Goal: Task Accomplishment & Management: Complete application form

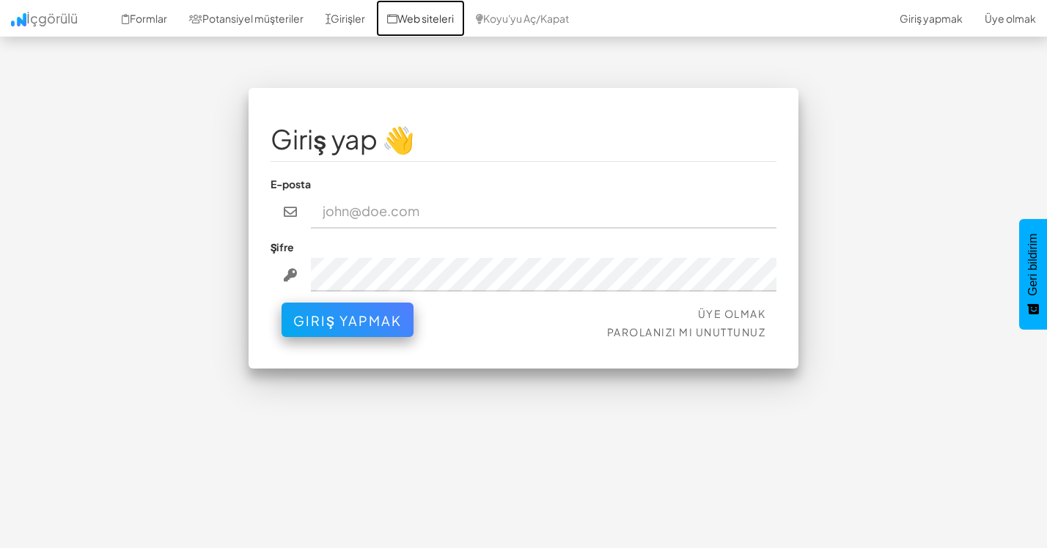
click at [454, 22] on font "Web siteleri" at bounding box center [425, 18] width 56 height 13
click at [261, 16] on font "Potansiyel müşteriler" at bounding box center [252, 18] width 101 height 13
click at [730, 312] on font "Üye olmak" at bounding box center [732, 313] width 68 height 13
